Goal: Task Accomplishment & Management: Manage account settings

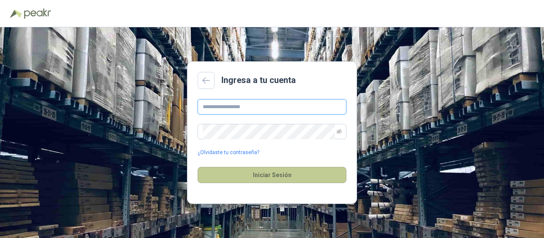
type input "**********"
click at [286, 174] on button "Iniciar Sesión" at bounding box center [272, 175] width 149 height 16
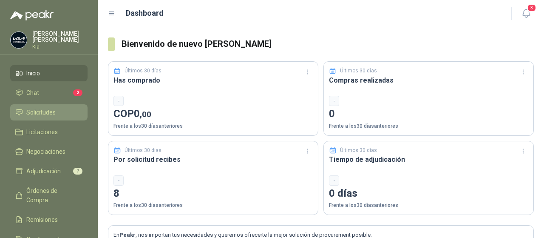
click at [49, 113] on span "Solicitudes" at bounding box center [40, 112] width 29 height 9
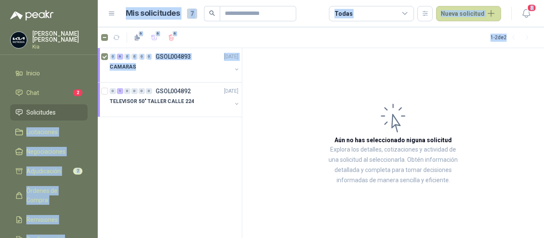
drag, startPoint x: 96, startPoint y: 102, endPoint x: 98, endPoint y: 128, distance: 25.2
click at [98, 128] on div "[PERSON_NAME] Inicio Chat 2 Solicitudes Licitaciones Negociaciones Adjudicación…" at bounding box center [272, 119] width 544 height 238
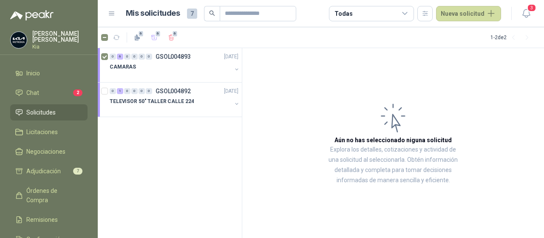
click at [130, 166] on div "0 6 0 0 0 0 GSOL004893 [DATE] CAMARAS 0 1 0 0 0 0 GSOL004892 [DATE] TELEVISOR 5…" at bounding box center [170, 143] width 145 height 190
click at [49, 172] on span "Adjudicación" at bounding box center [43, 170] width 34 height 9
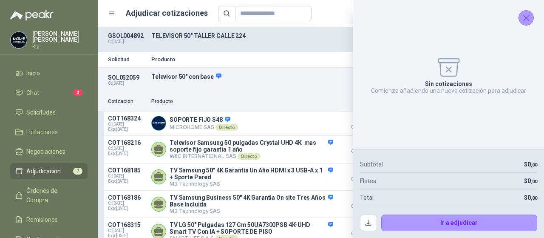
drag, startPoint x: 523, startPoint y: 20, endPoint x: 536, endPoint y: 24, distance: 12.9
click at [536, 24] on aside "Sin cotizaciones Comienza añadiendo una nueva cotización para adjudicar Subtota…" at bounding box center [448, 119] width 191 height 238
click at [530, 13] on icon "Cerrar" at bounding box center [526, 18] width 11 height 11
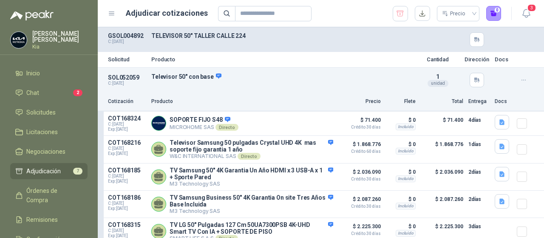
click at [520, 81] on icon "button" at bounding box center [523, 80] width 7 height 7
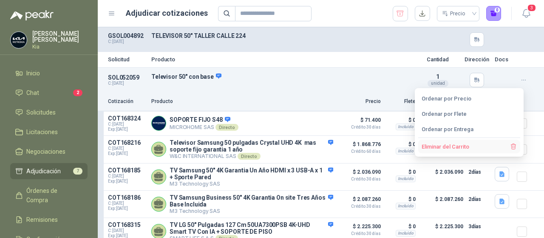
click at [449, 147] on button "Eliminar del Carrito" at bounding box center [469, 146] width 102 height 14
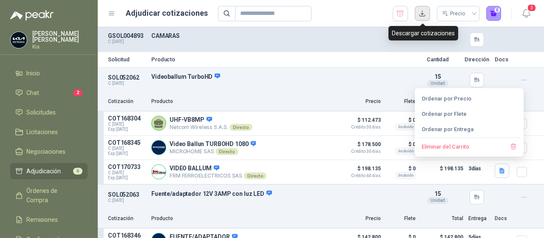
click at [426, 13] on button "button" at bounding box center [422, 13] width 15 height 15
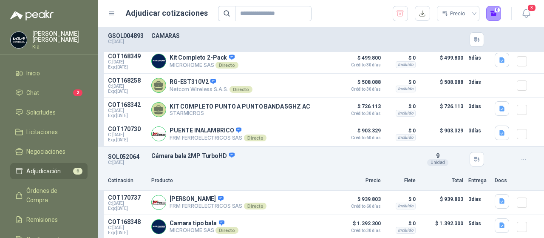
scroll to position [311, 0]
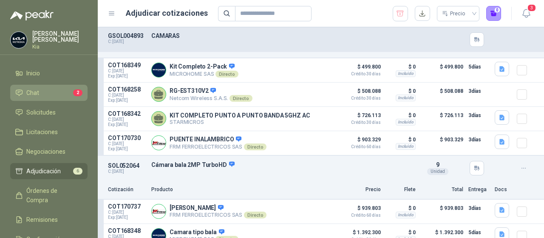
click at [41, 90] on li "Chat 2" at bounding box center [48, 92] width 67 height 9
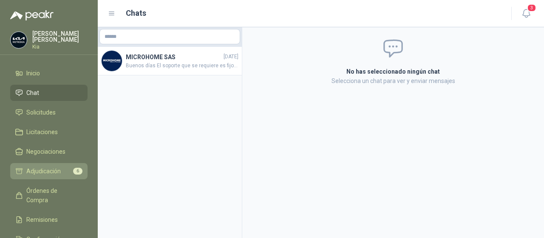
click at [42, 171] on span "Adjudicación" at bounding box center [43, 170] width 34 height 9
